Goal: Task Accomplishment & Management: Complete application form

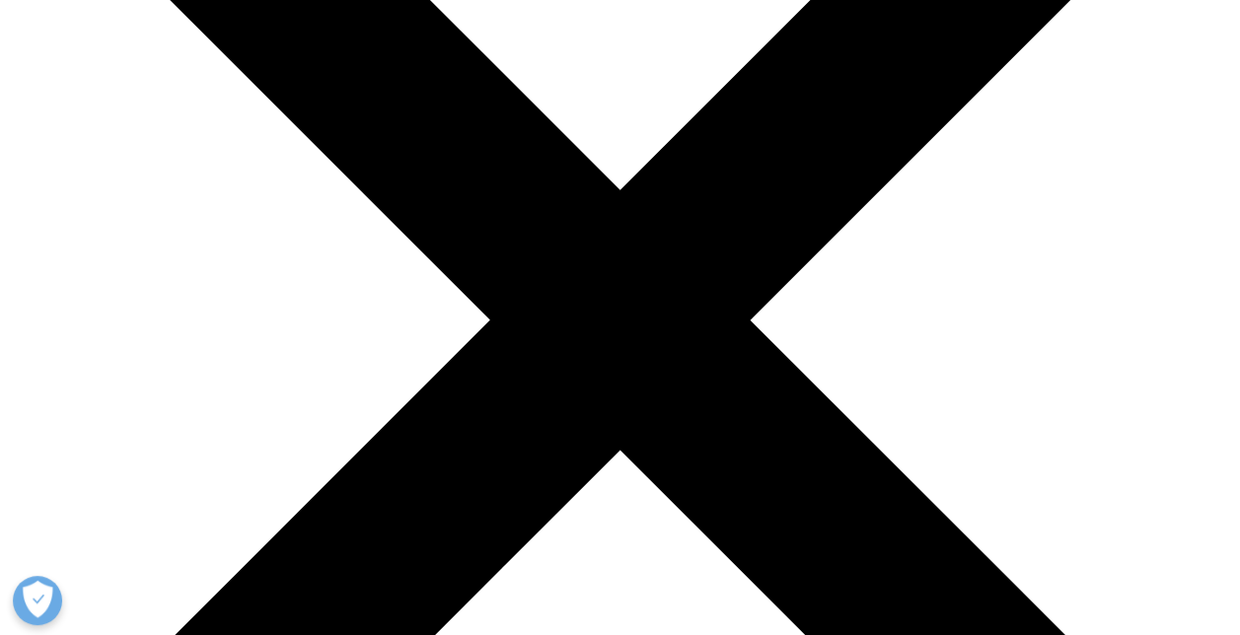
scroll to position [888, 0]
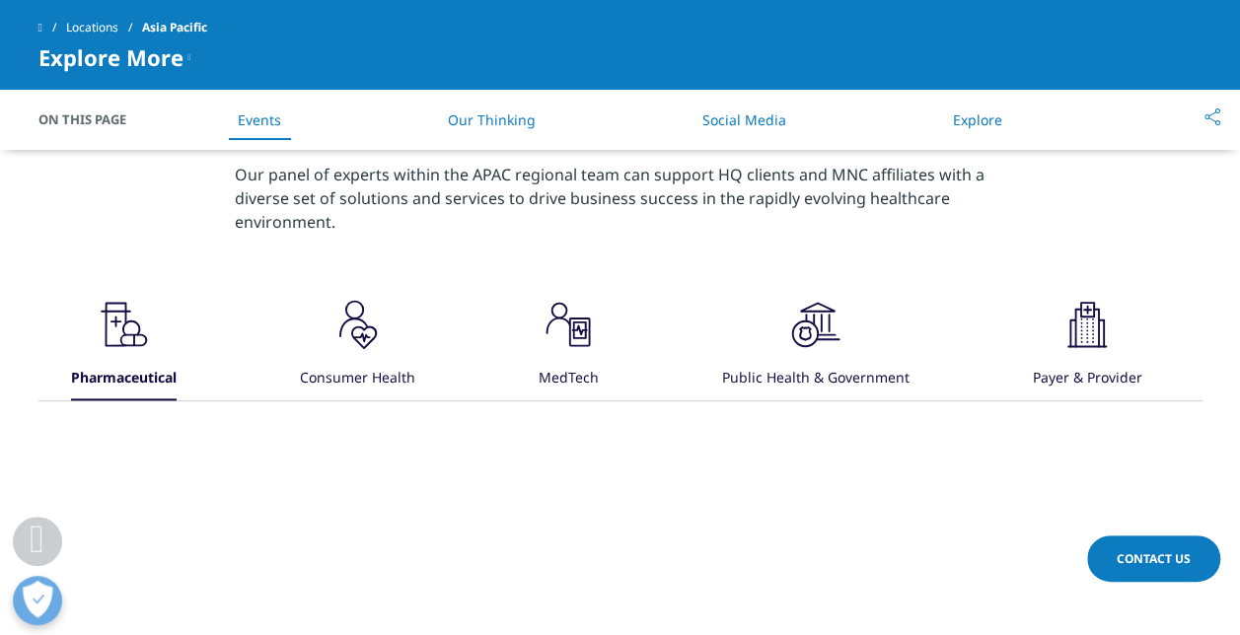
click at [1121, 563] on span "Contact Us" at bounding box center [1154, 559] width 74 height 17
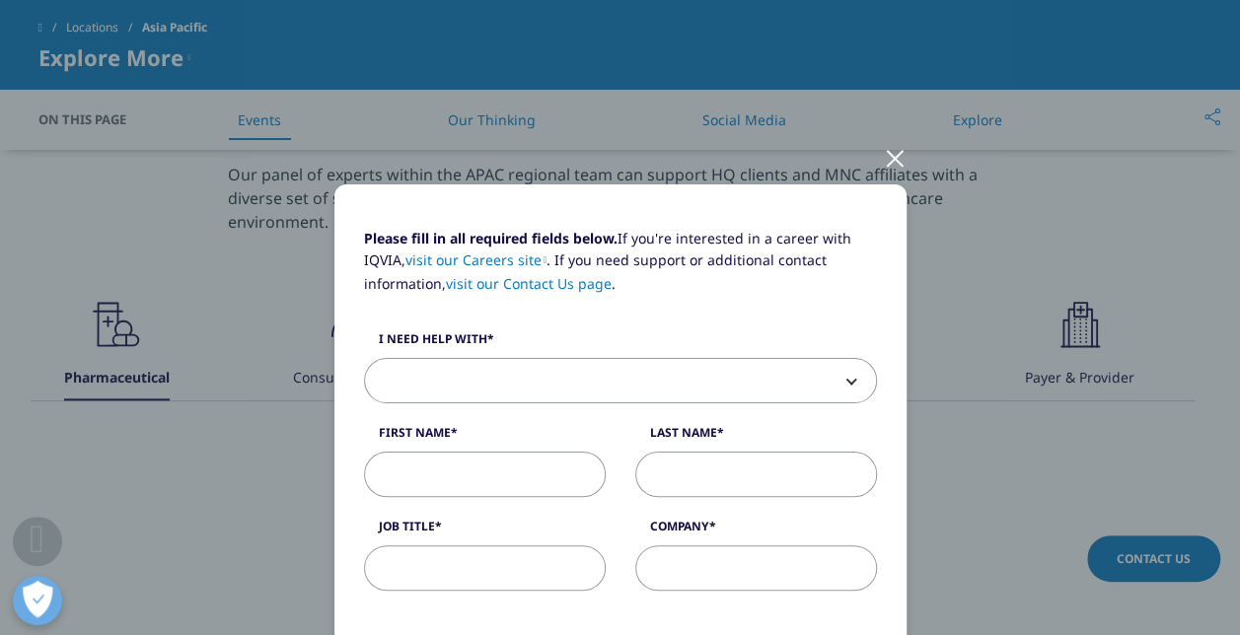
click at [699, 392] on span at bounding box center [620, 381] width 511 height 45
select select "Other"
click at [480, 480] on input "First Name" at bounding box center [485, 474] width 242 height 45
type input "[PERSON_NAME]"
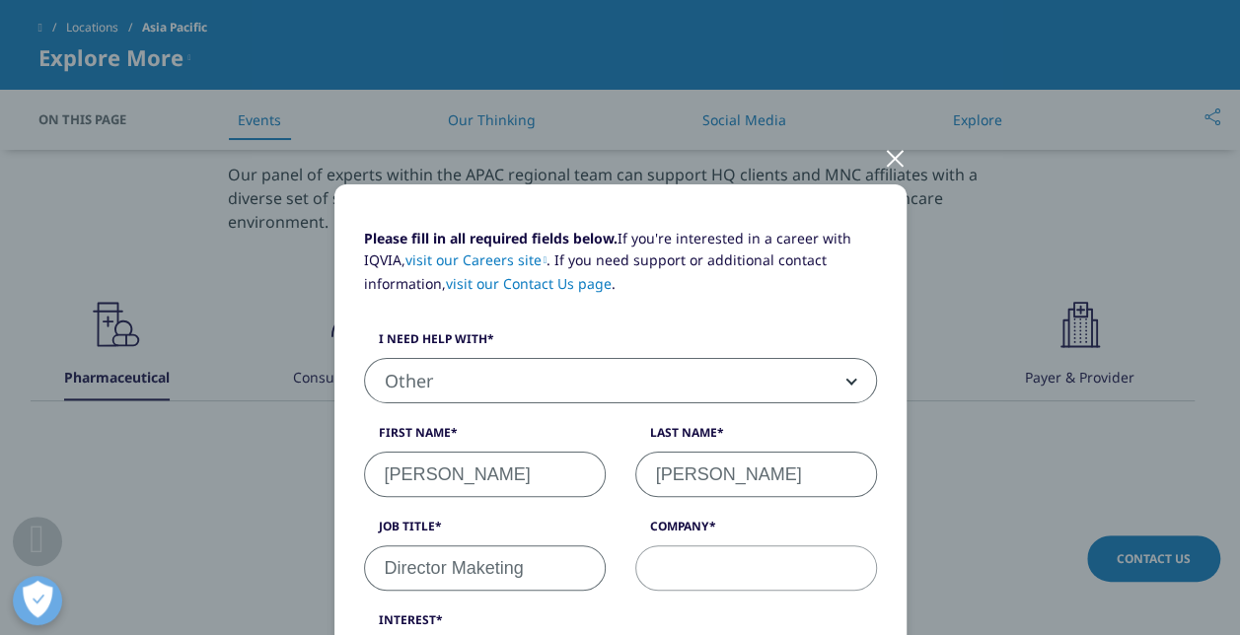
type input "Director Maketing"
type input "STERIS"
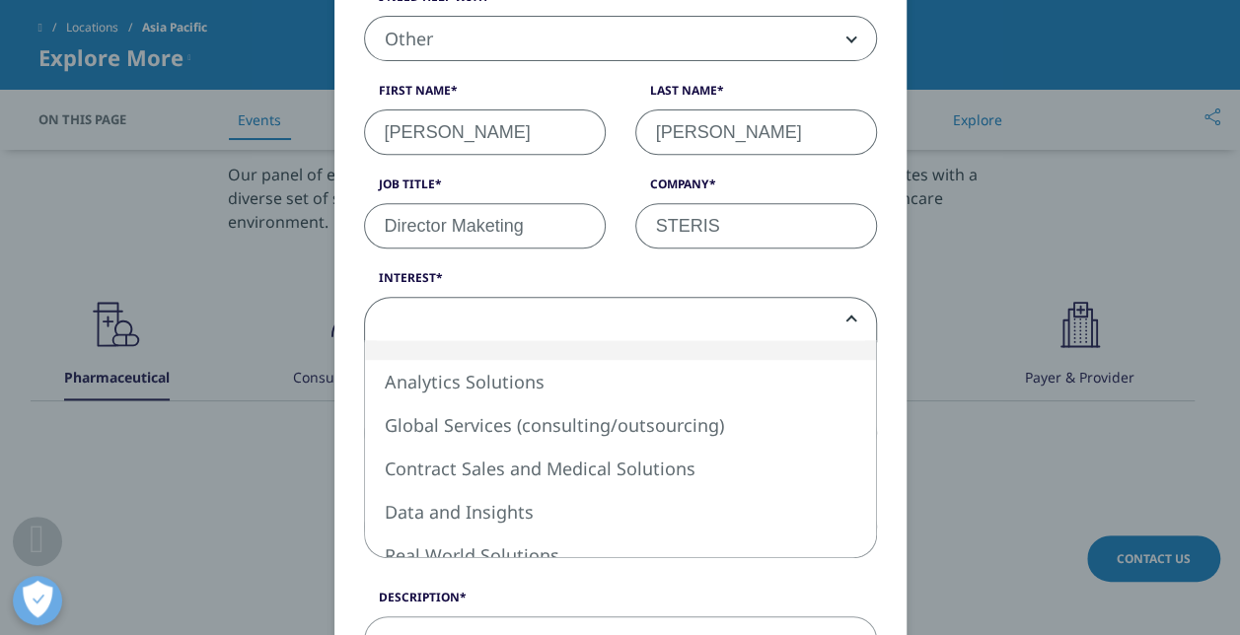
click at [635, 313] on span at bounding box center [620, 320] width 511 height 45
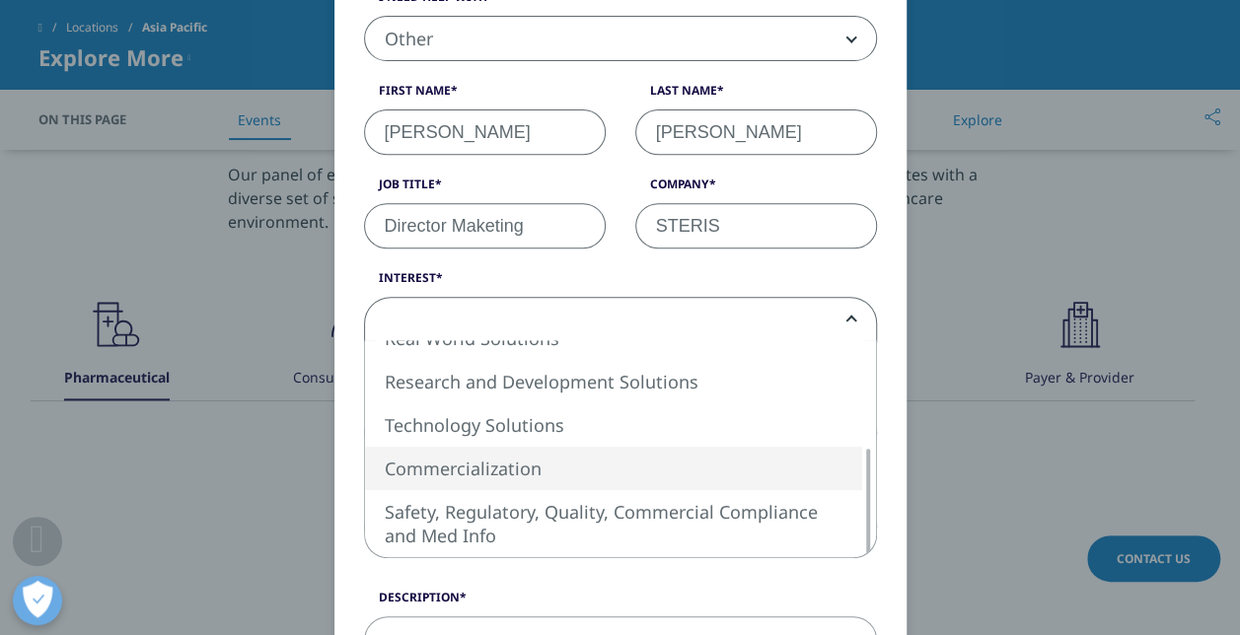
select select "Commercialization"
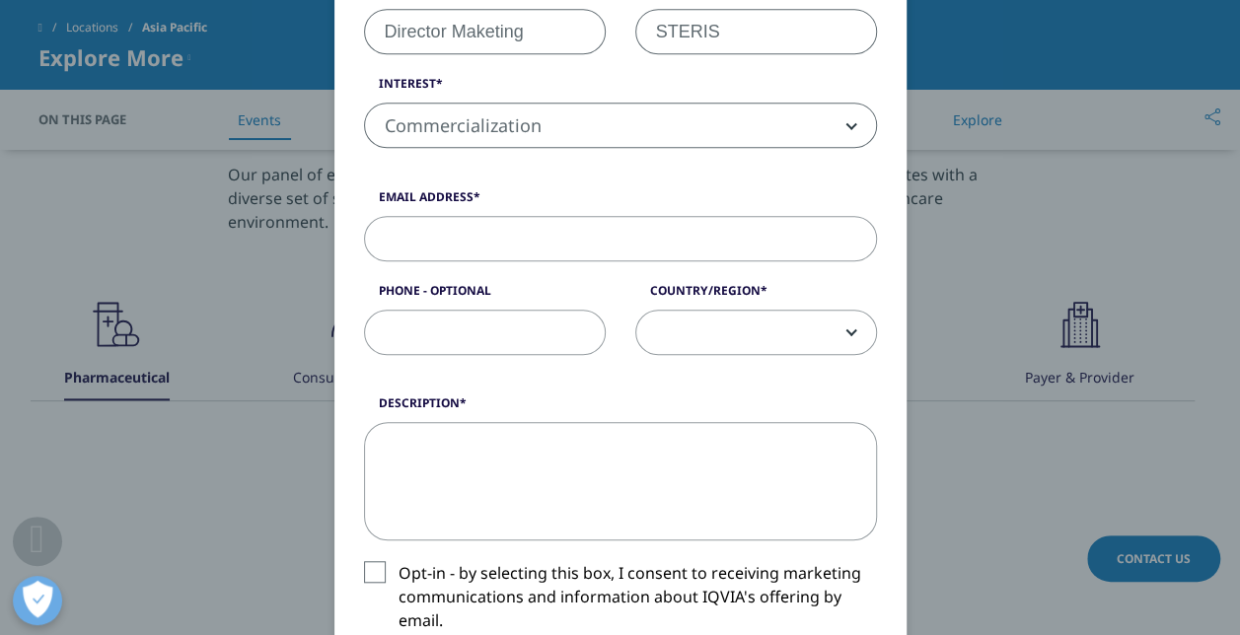
scroll to position [540, 0]
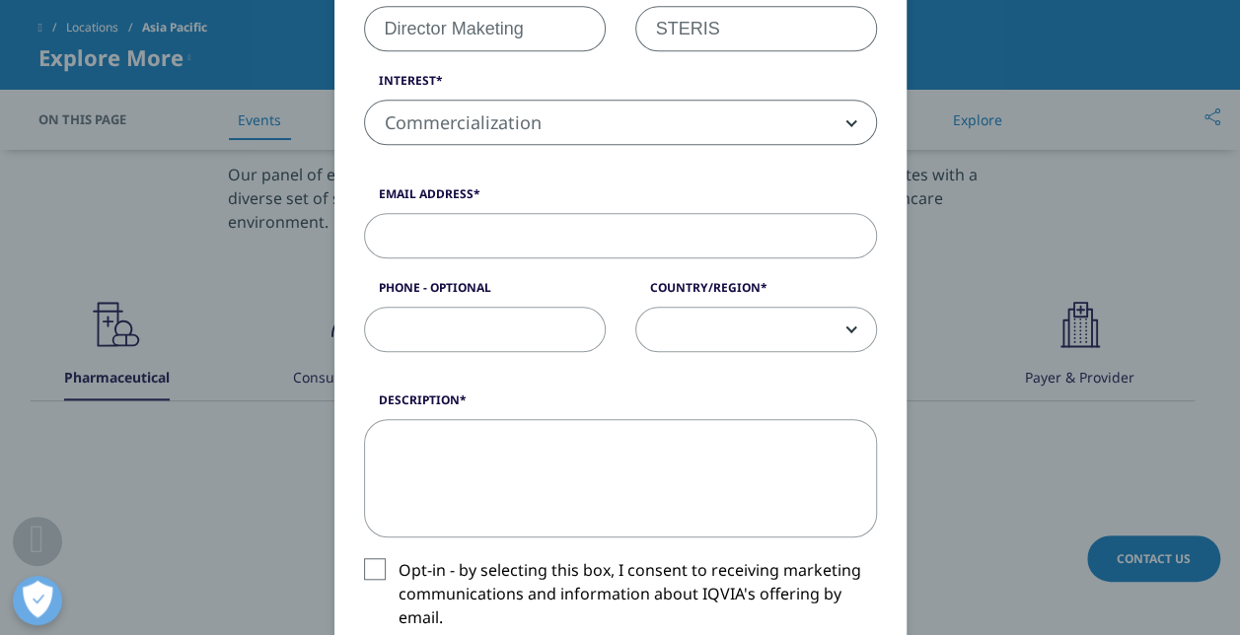
click at [606, 235] on input "Email Address" at bounding box center [620, 235] width 513 height 45
type input "[EMAIL_ADDRESS][DOMAIN_NAME]"
type input "491806"
select select "India"
click at [466, 332] on input "491806" at bounding box center [485, 329] width 242 height 45
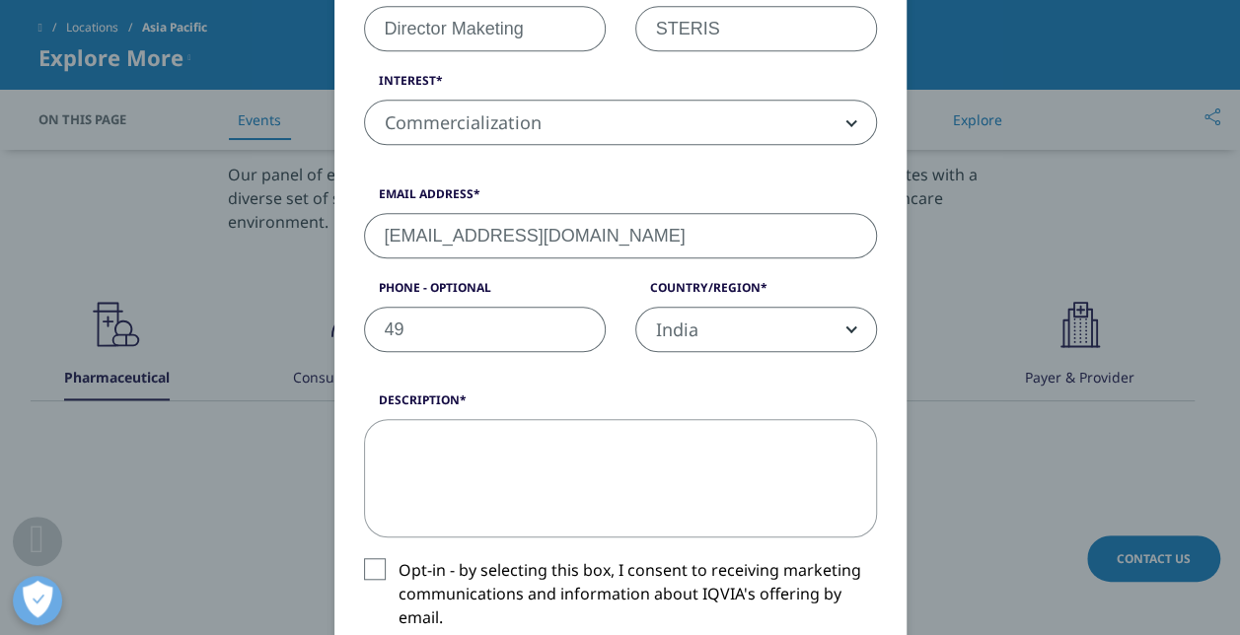
type input "4"
click at [805, 337] on span "India" at bounding box center [756, 330] width 240 height 45
click at [839, 320] on span "India" at bounding box center [756, 330] width 240 height 45
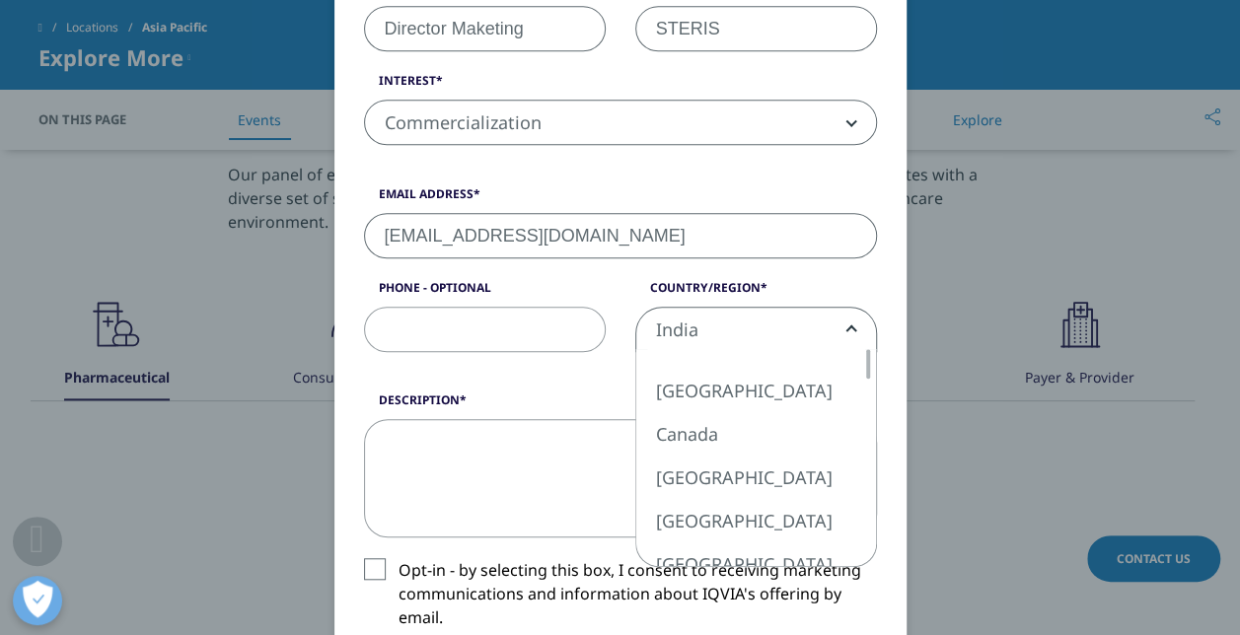
click at [843, 316] on span "India" at bounding box center [756, 330] width 240 height 45
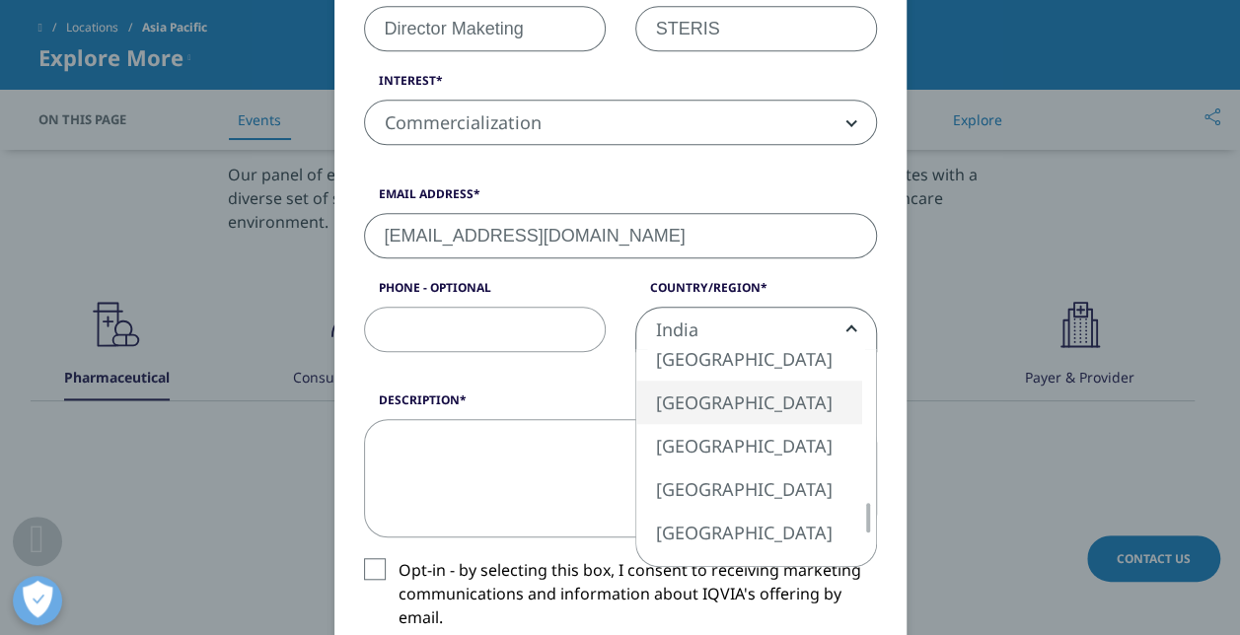
select select "[GEOGRAPHIC_DATA]"
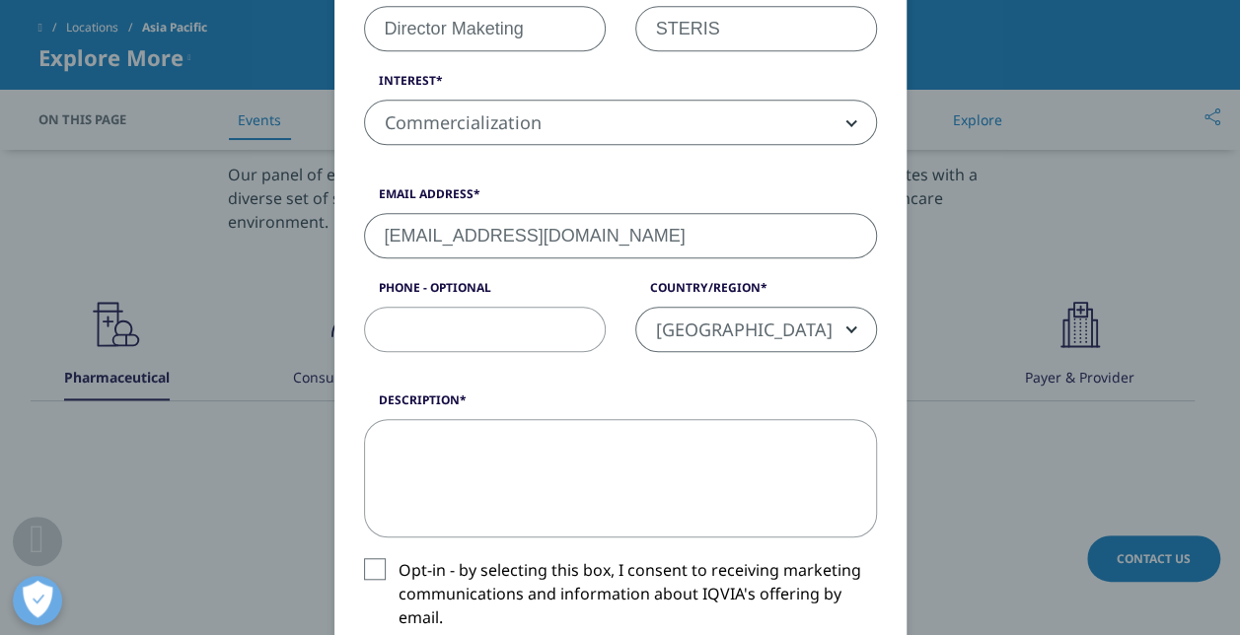
click at [640, 469] on textarea "Description" at bounding box center [620, 478] width 513 height 118
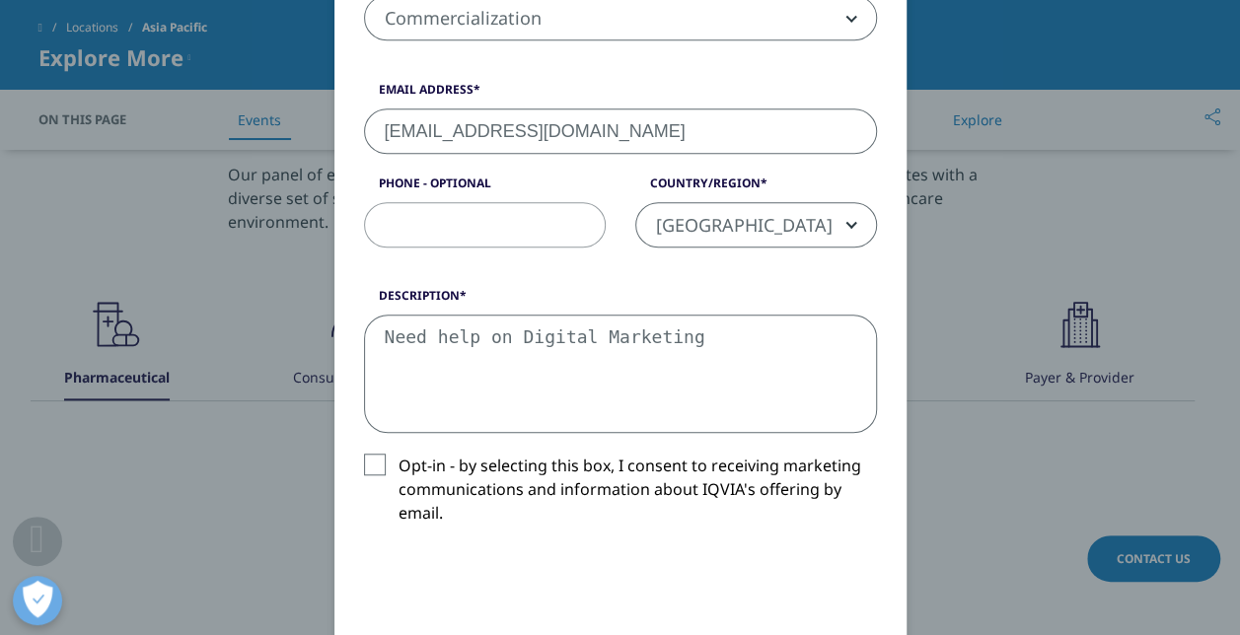
scroll to position [737, 0]
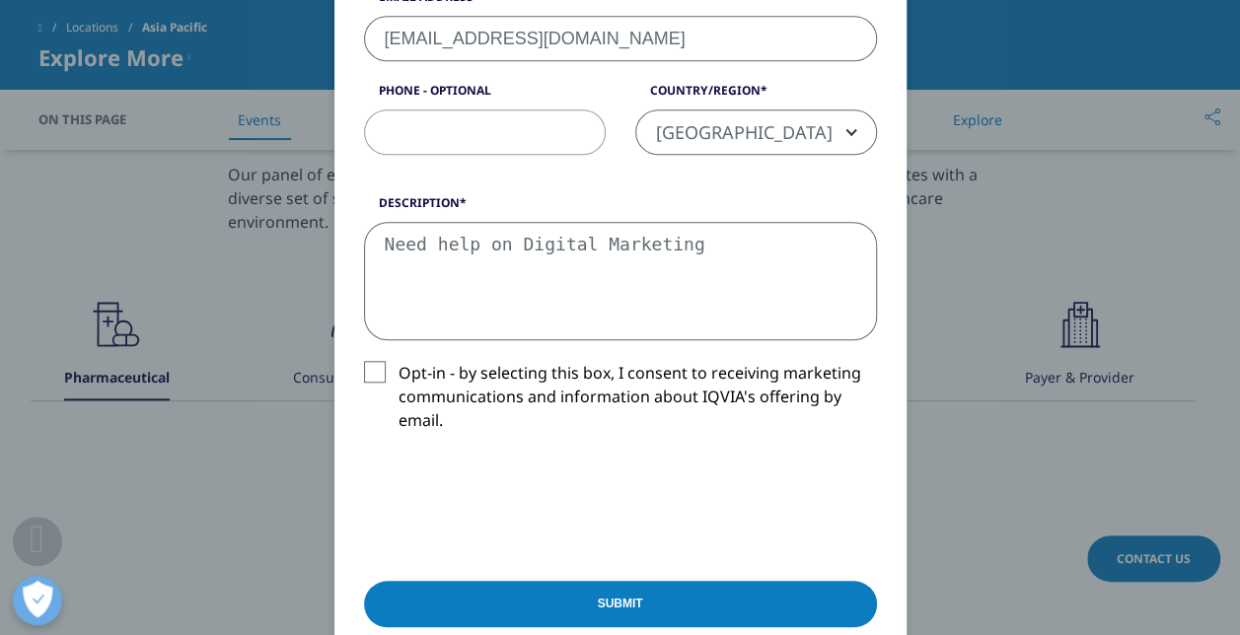
type textarea "Need help on Digital Marketing"
click at [367, 361] on label "Opt-in - by selecting this box, I consent to receiving marketing communications…" at bounding box center [620, 402] width 513 height 82
click at [399, 361] on input "Opt-in - by selecting this box, I consent to receiving marketing communications…" at bounding box center [399, 361] width 0 height 0
click at [632, 606] on input "Submit" at bounding box center [620, 604] width 513 height 46
